Goal: Task Accomplishment & Management: Complete application form

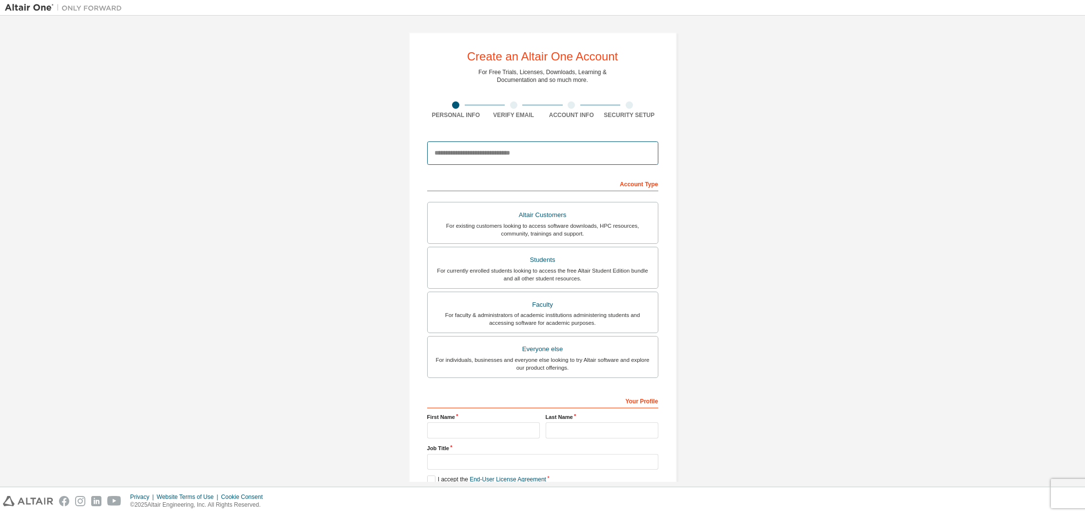
click at [528, 151] on input "email" at bounding box center [542, 152] width 231 height 23
click at [784, 193] on div "Create an Altair One Account For Free Trials, Licenses, Downloads, Learning & D…" at bounding box center [542, 278] width 1075 height 517
click at [625, 163] on input "email" at bounding box center [542, 152] width 231 height 23
click at [781, 252] on div "Create an Altair One Account For Free Trials, Licenses, Downloads, Learning & D…" at bounding box center [542, 278] width 1075 height 517
click at [626, 274] on div "For currently enrolled students looking to access the free Altair Student Editi…" at bounding box center [543, 275] width 219 height 16
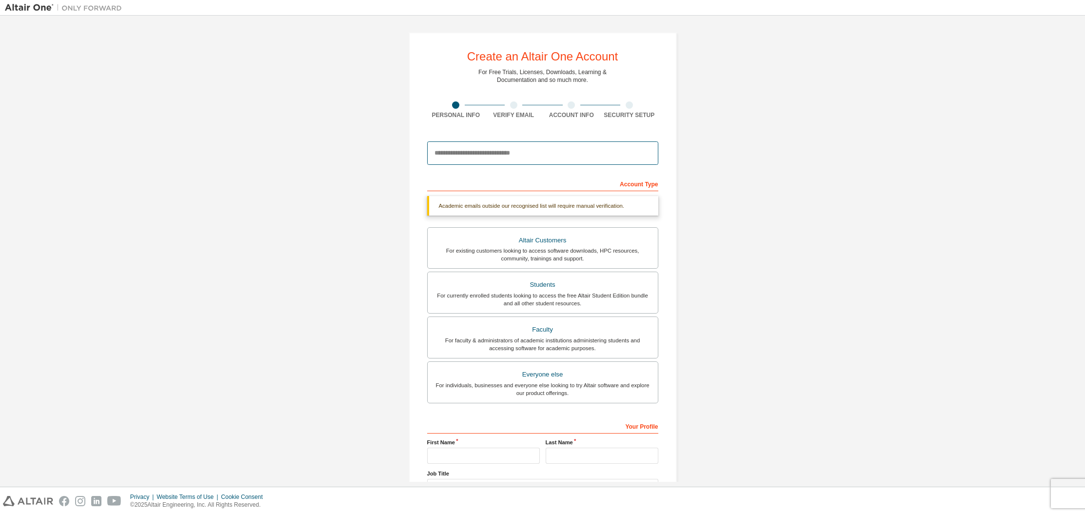
click at [571, 159] on input "email" at bounding box center [542, 152] width 231 height 23
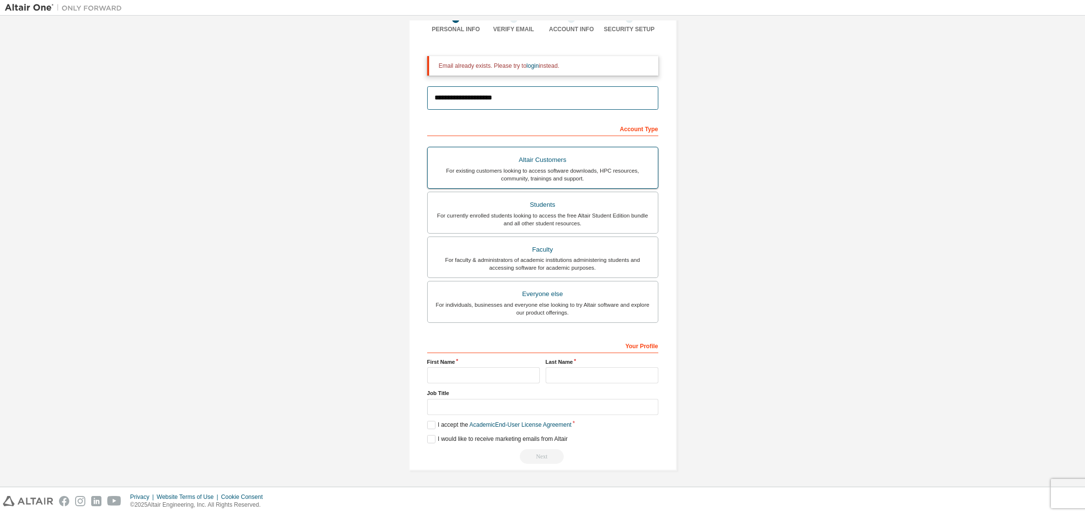
scroll to position [75, 0]
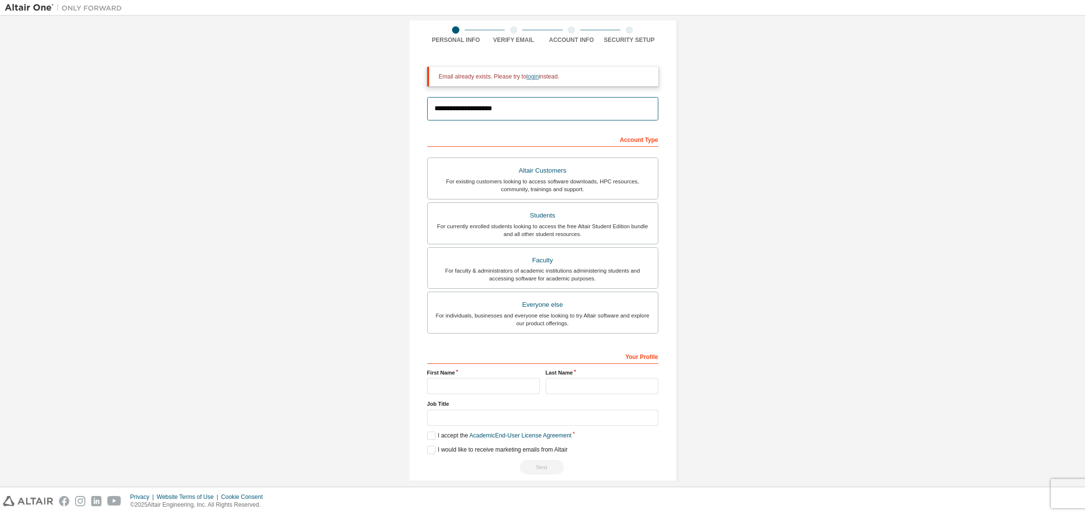
type input "**********"
click at [537, 78] on link "login" at bounding box center [533, 76] width 12 height 7
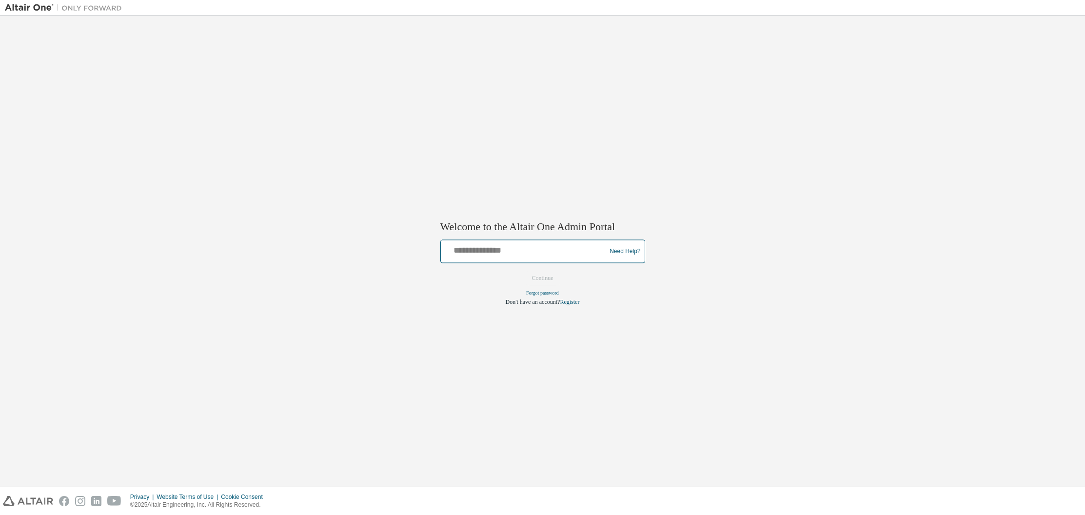
click at [563, 248] on input "text" at bounding box center [525, 249] width 160 height 14
type input "**********"
click at [522, 271] on button "Continue" at bounding box center [543, 278] width 42 height 15
